Goal: Task Accomplishment & Management: Manage account settings

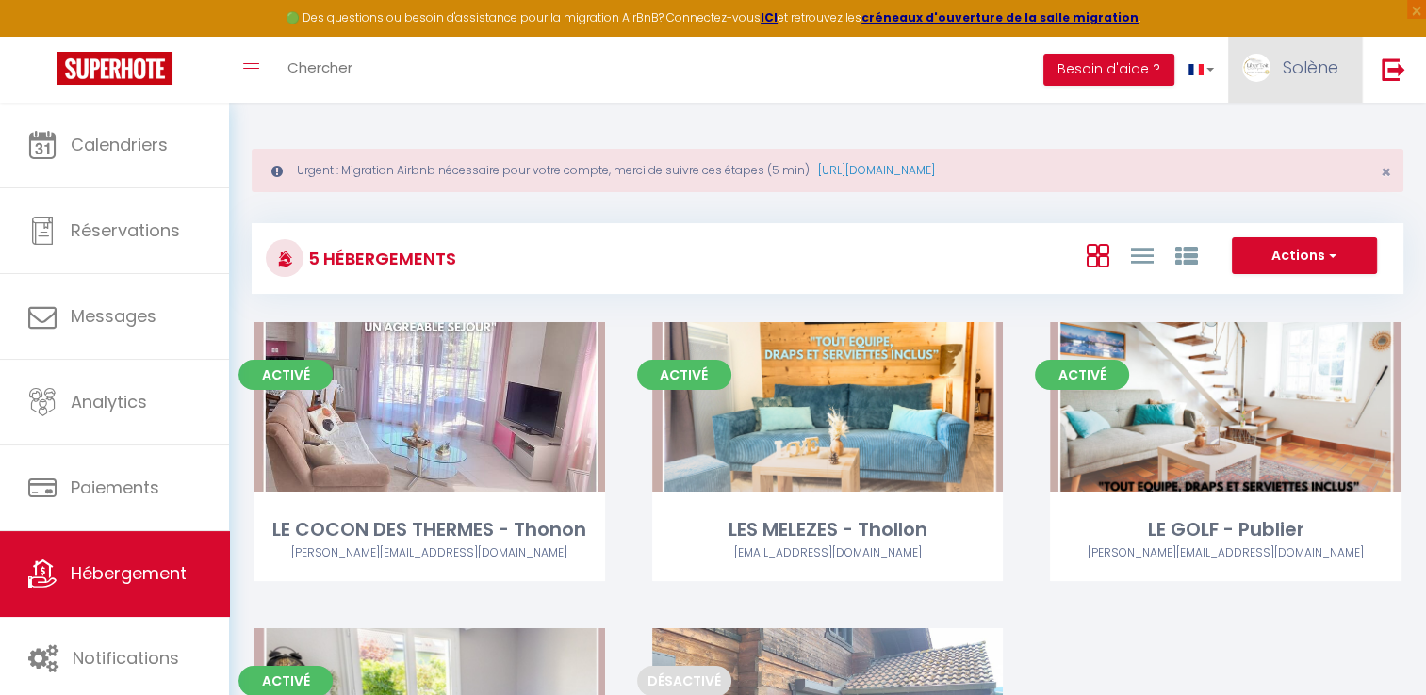
click at [1326, 79] on link "Solène" at bounding box center [1295, 70] width 134 height 66
click at [1283, 131] on link "Paramètres" at bounding box center [1286, 131] width 139 height 32
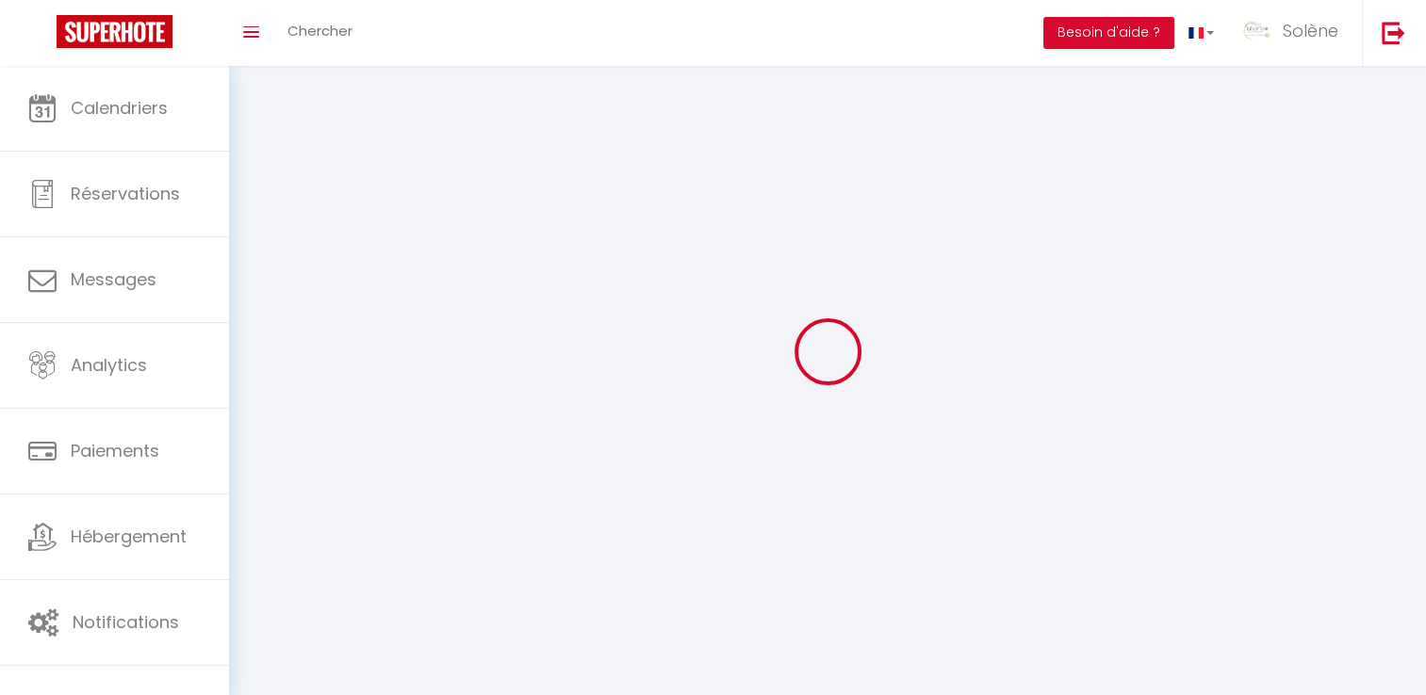
type input "Solène"
type input "REQUET"
type input "0670877895"
type input "[STREET_ADDRESS]"
type input "74500"
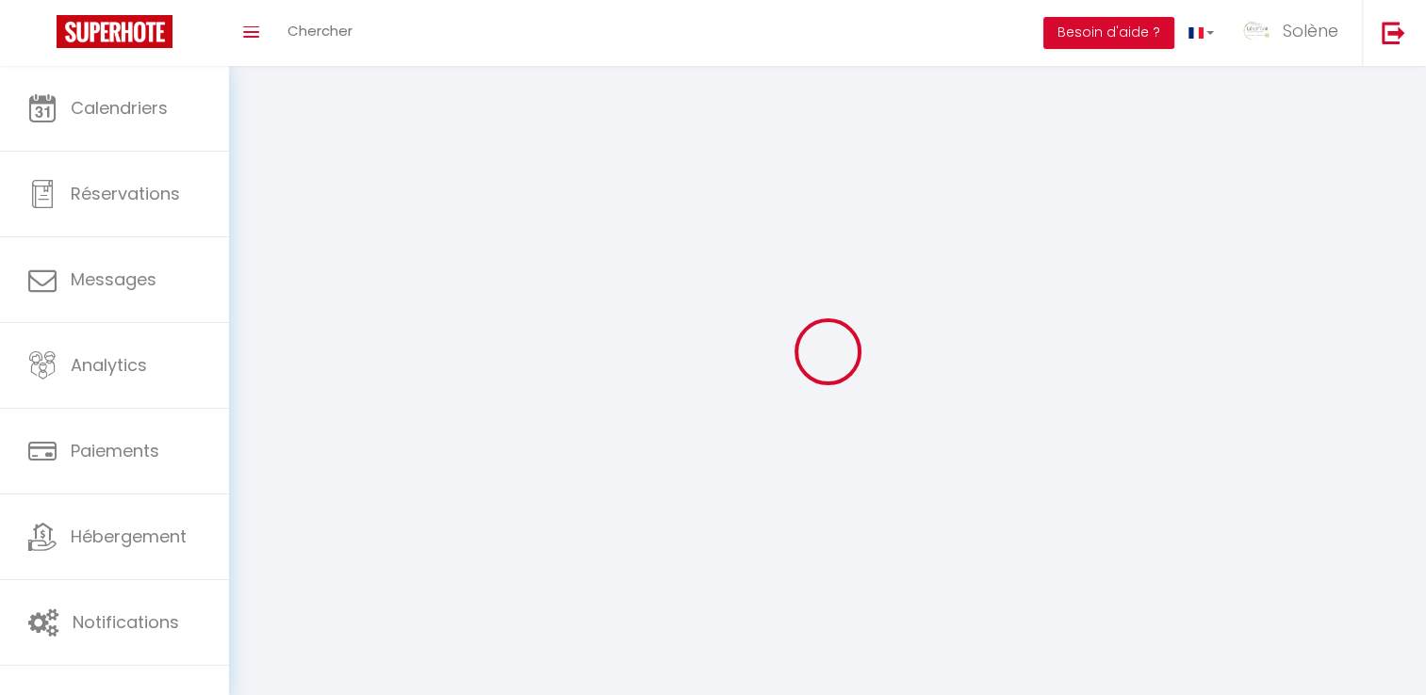
type input "PUBLIER"
type input "jB8ss235mK7IoOhMS4AiawS1P"
type input "0U4JEUzrygG5Gv8yrqJB995Cr"
type input "roorWhRhC5zHNDwz"
select select "28"
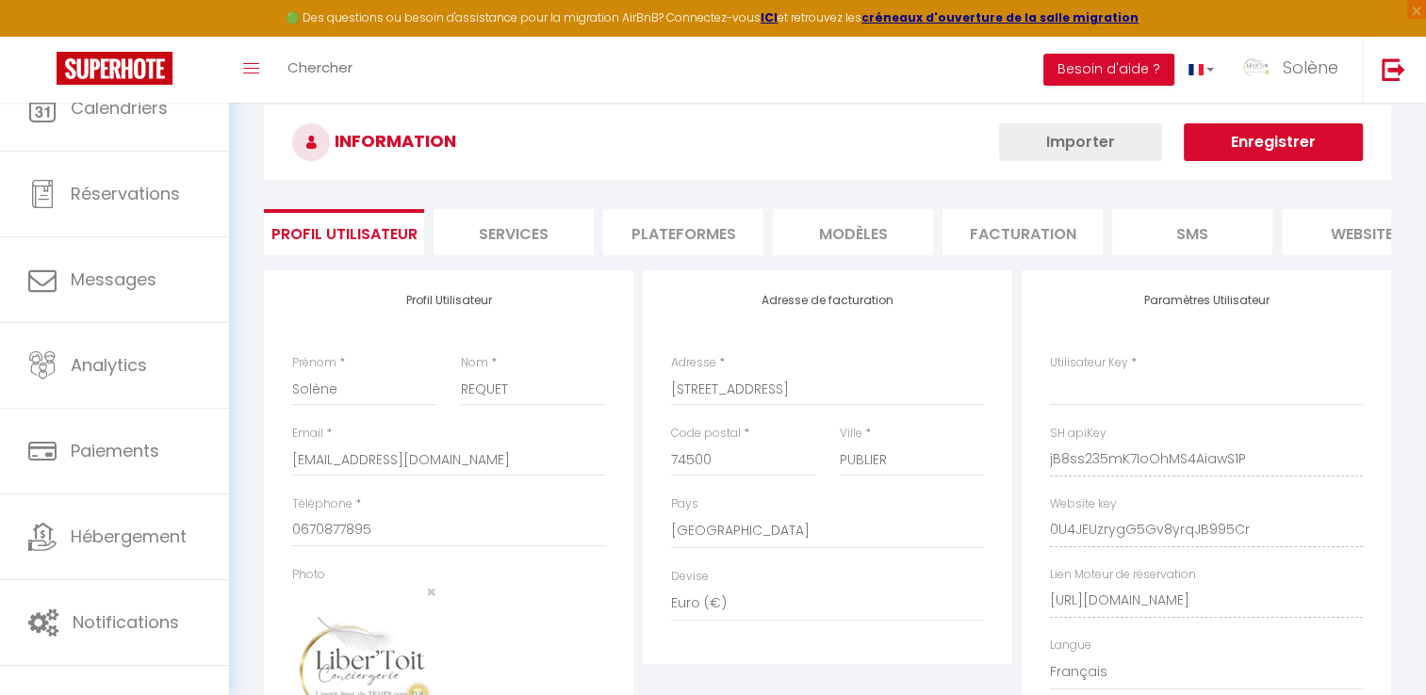
type input "jB8ss235mK7IoOhMS4AiawS1P"
type input "0U4JEUzrygG5Gv8yrqJB995Cr"
type input "[URL][DOMAIN_NAME]"
select select "fr"
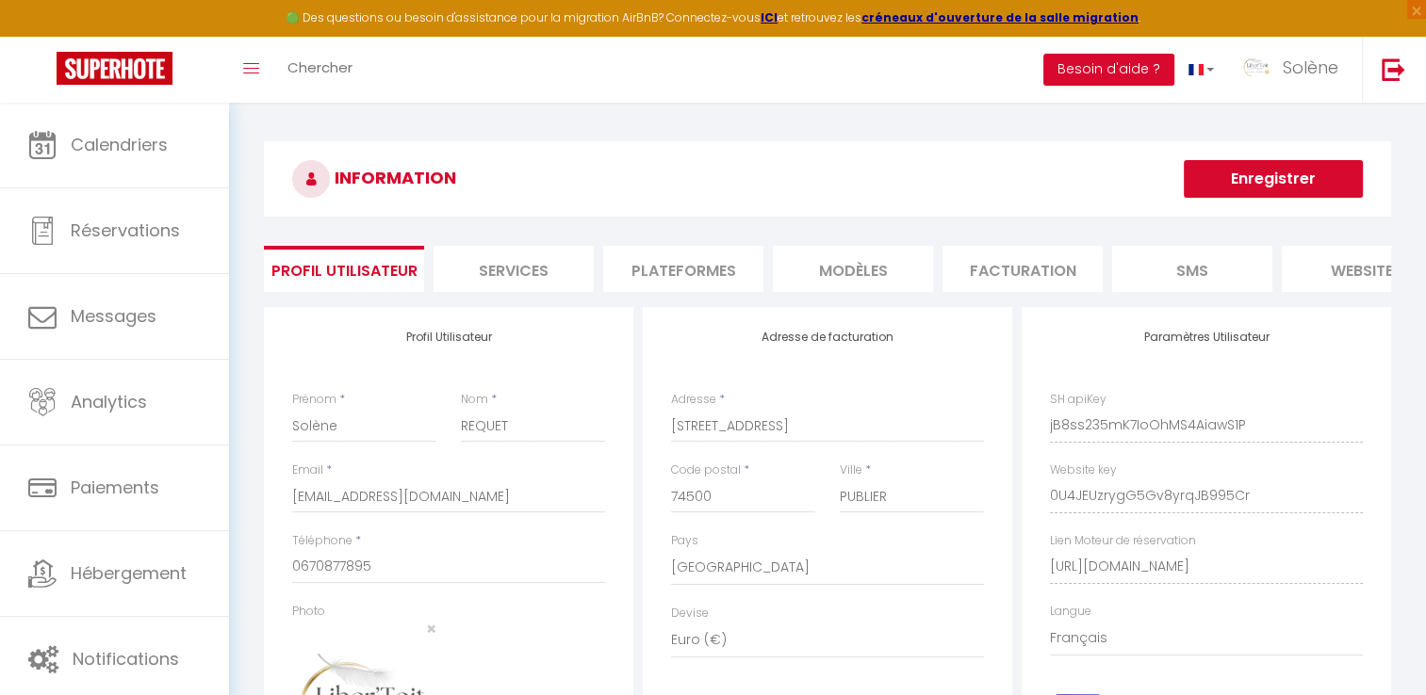
click at [527, 273] on li "Services" at bounding box center [513, 269] width 160 height 46
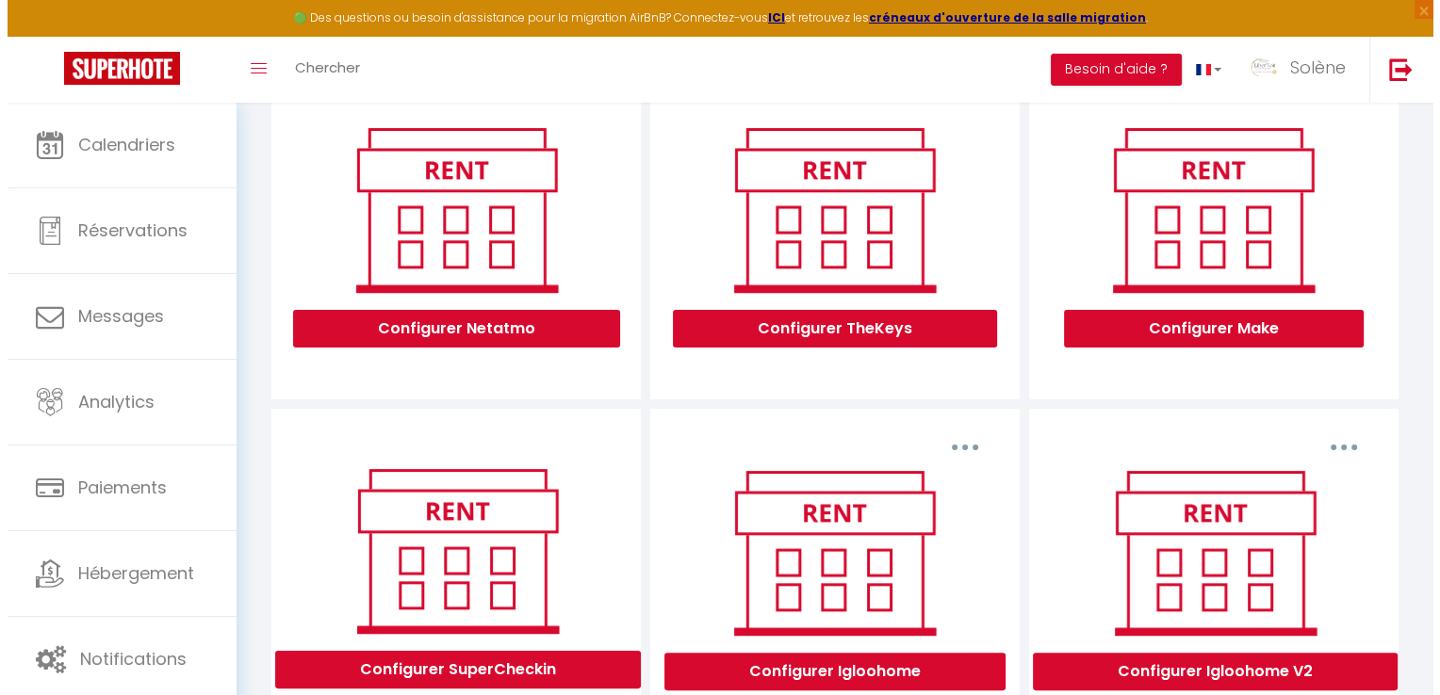
scroll to position [283, 0]
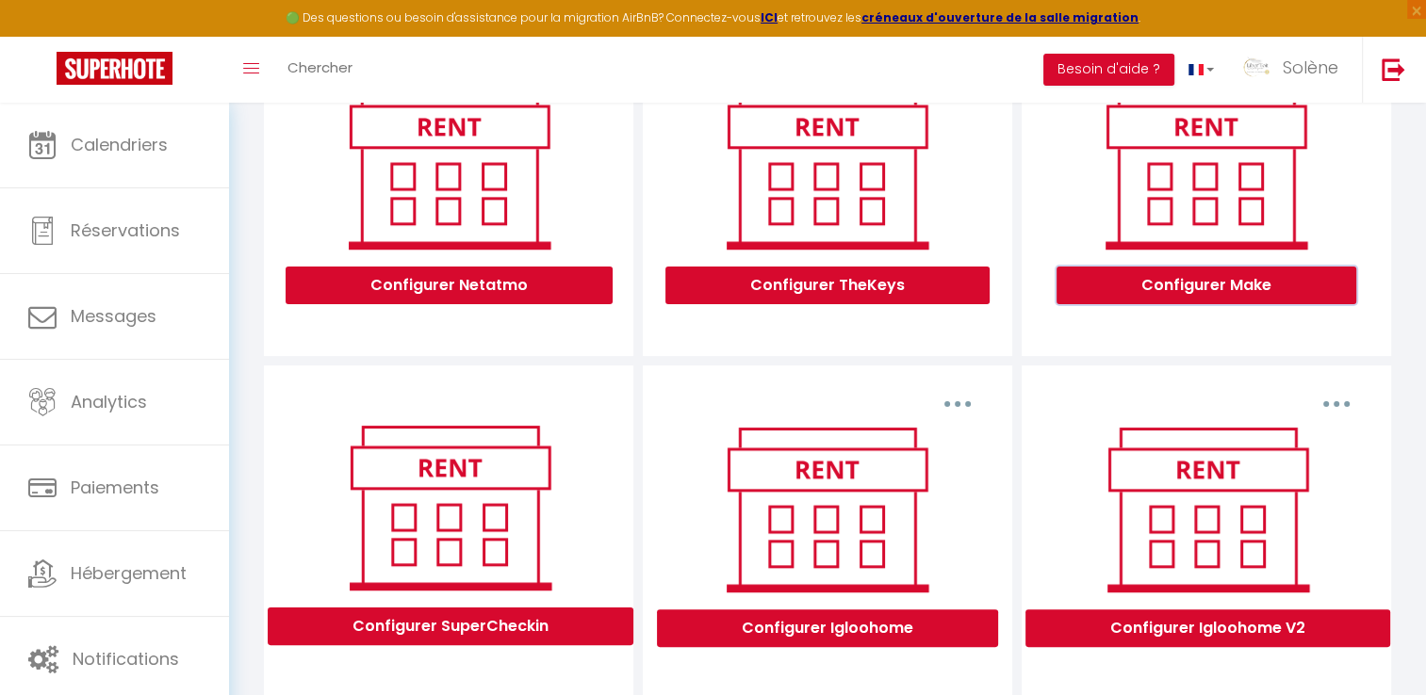
click at [1200, 304] on button "Configurer Make" at bounding box center [1206, 286] width 300 height 38
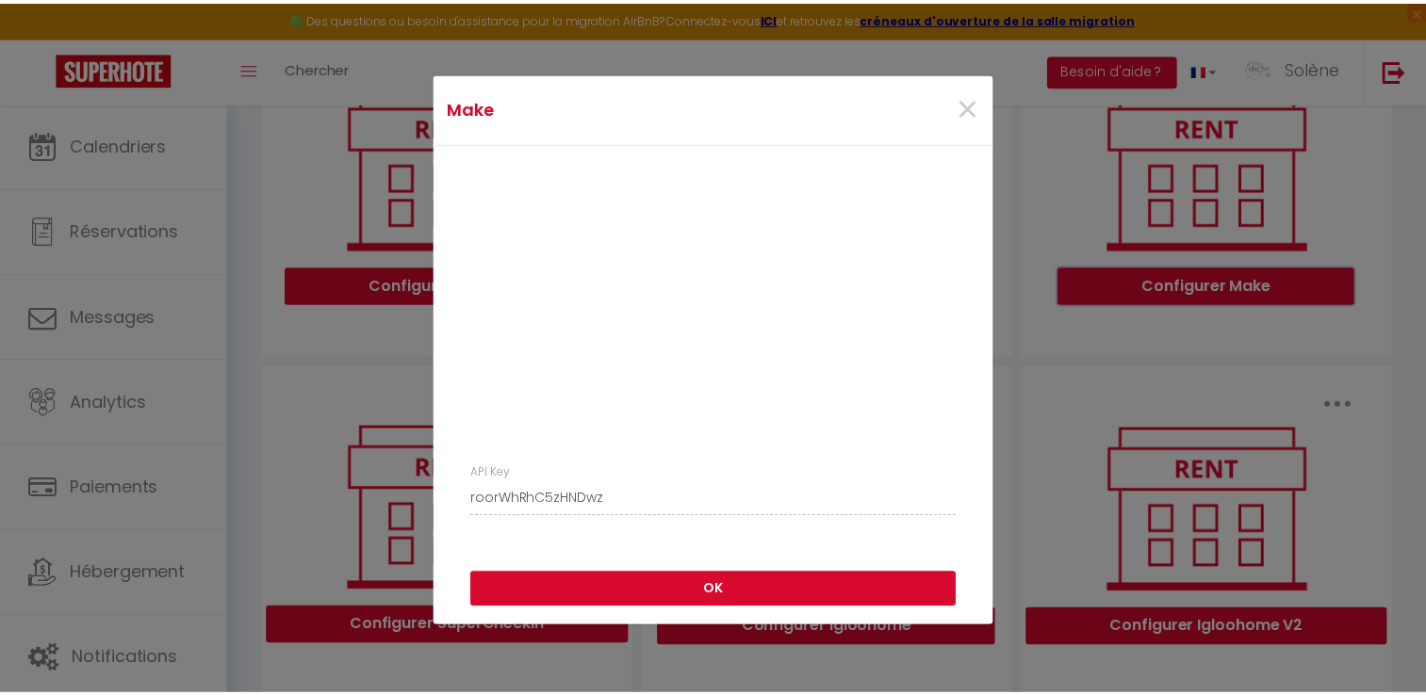
scroll to position [94, 0]
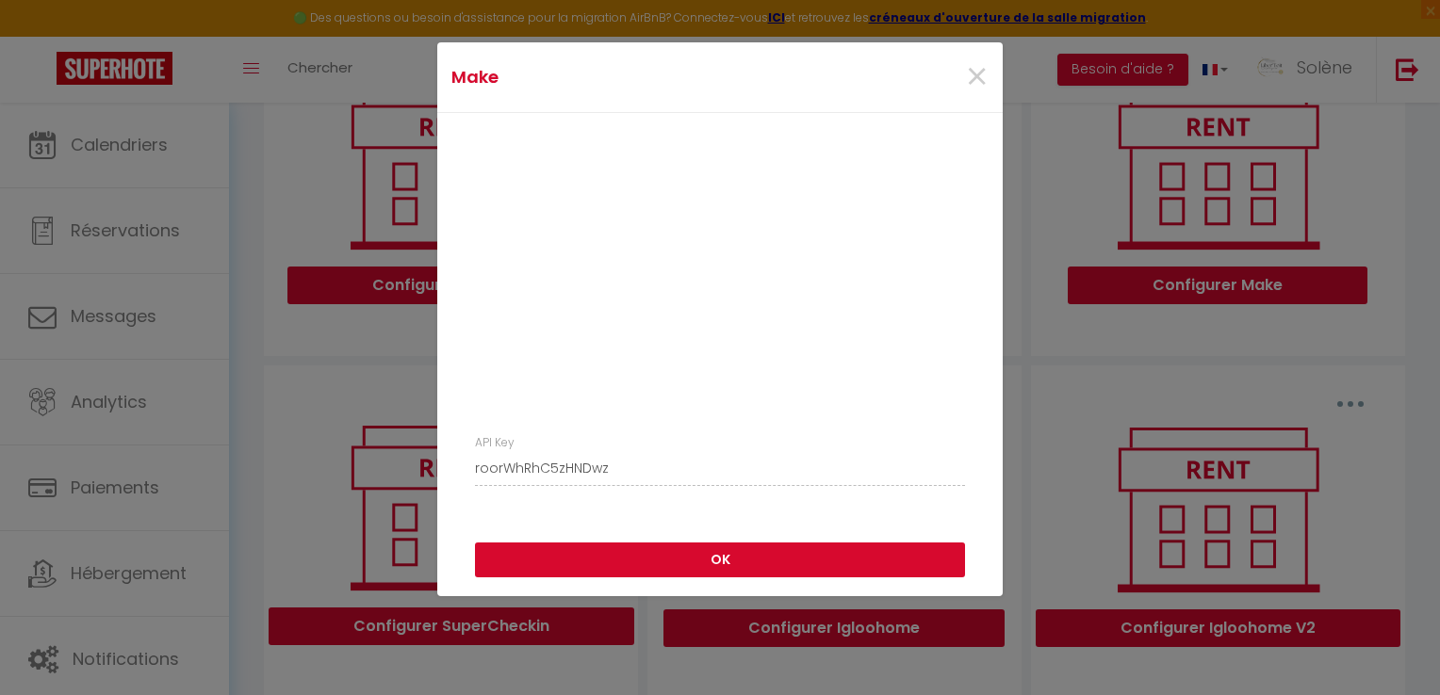
click at [721, 548] on button "OK" at bounding box center [720, 561] width 490 height 36
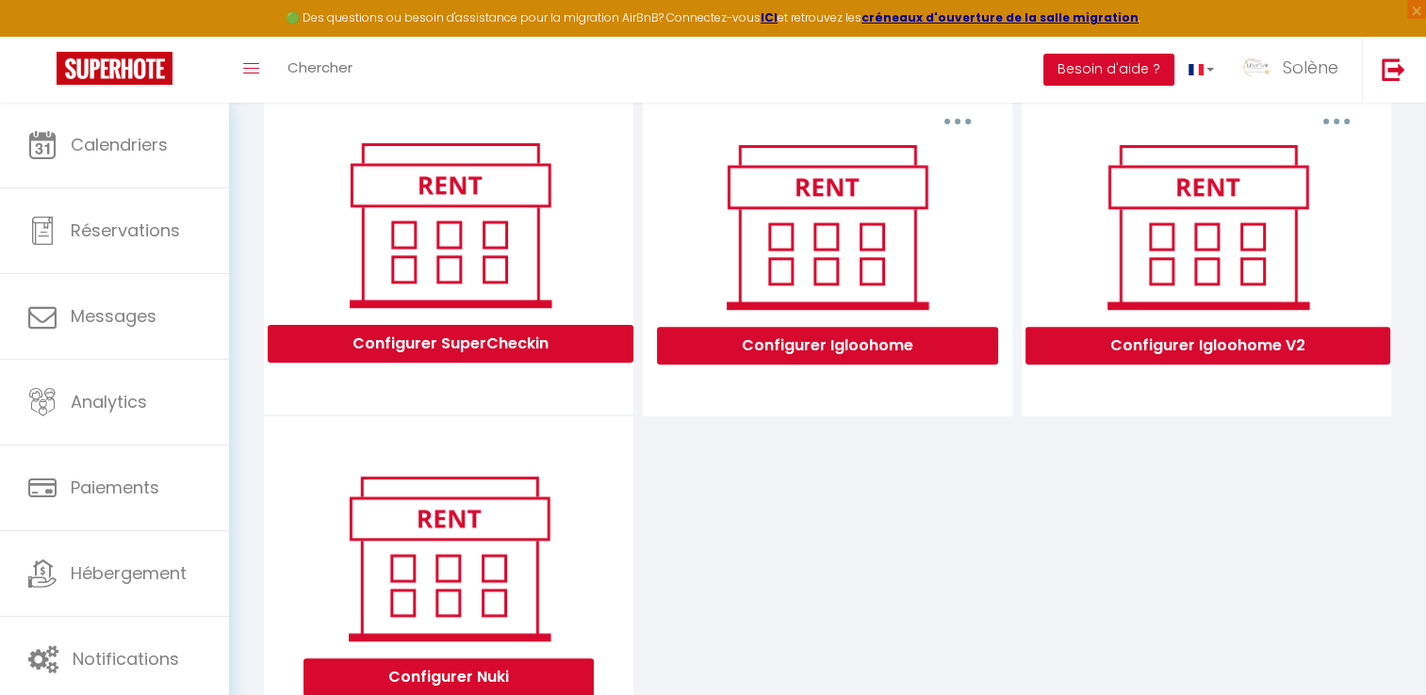
scroll to position [660, 0]
